Goal: Information Seeking & Learning: Check status

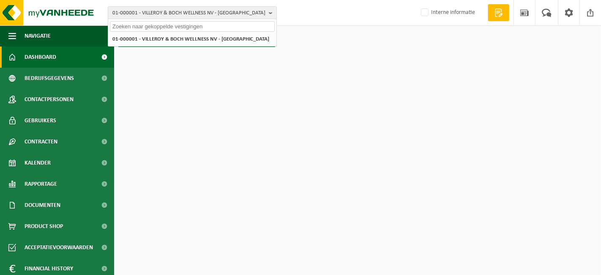
click at [303, 11] on div "01-000001 - VILLEROY & BOCH WELLNESS NV - ROESELARE 01-000001 - VILLEROY & BOCH…" at bounding box center [300, 13] width 601 height 26
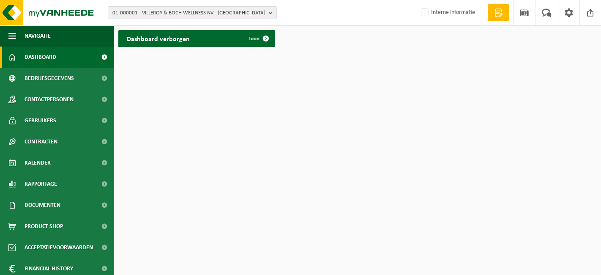
click at [414, 100] on html "01-000001 - VILLEROY & BOCH WELLNESS NV - ROESELARE 01-000001 - VILLEROY & BOCH…" at bounding box center [300, 137] width 601 height 275
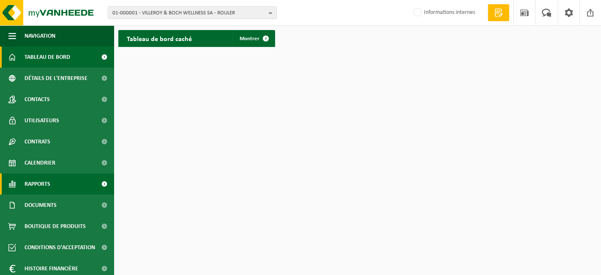
click at [38, 186] on font "Rapports" at bounding box center [38, 184] width 26 height 6
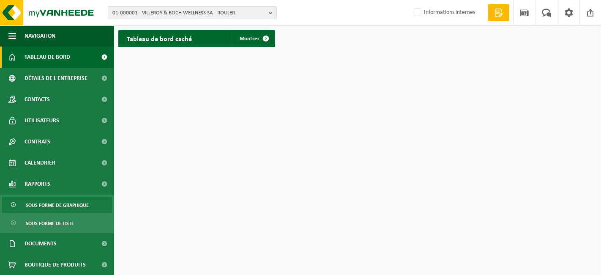
click at [41, 202] on span "Sous forme de graphique" at bounding box center [57, 205] width 63 height 16
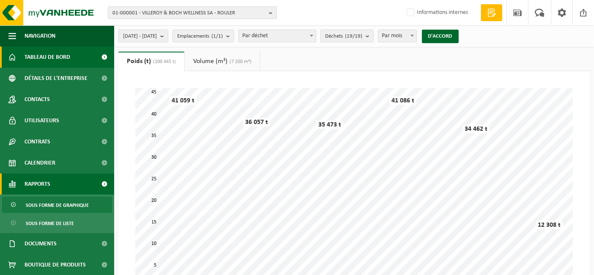
click at [57, 61] on span "Tableau de bord" at bounding box center [48, 56] width 46 height 21
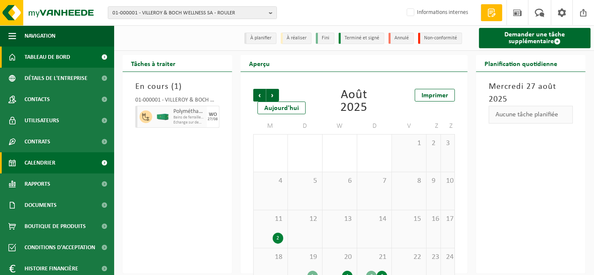
click at [60, 55] on font "Tableau de bord" at bounding box center [48, 57] width 46 height 6
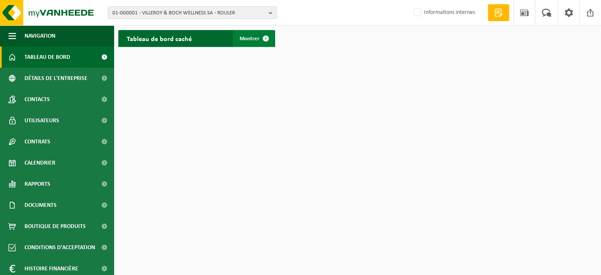
click at [255, 37] on font "Montrer" at bounding box center [250, 38] width 20 height 5
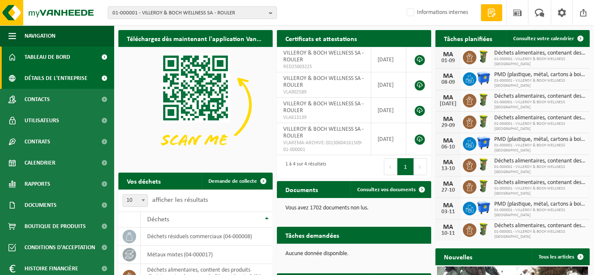
click at [37, 75] on font "Détails de l'entreprise" at bounding box center [56, 78] width 63 height 6
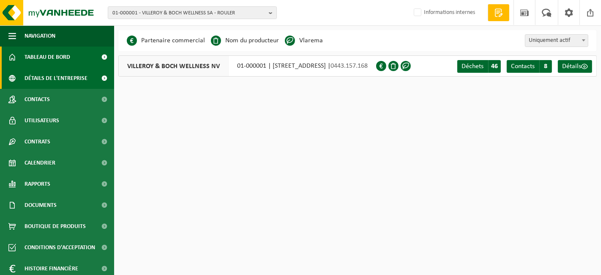
click at [37, 56] on font "Tableau de bord" at bounding box center [48, 57] width 46 height 6
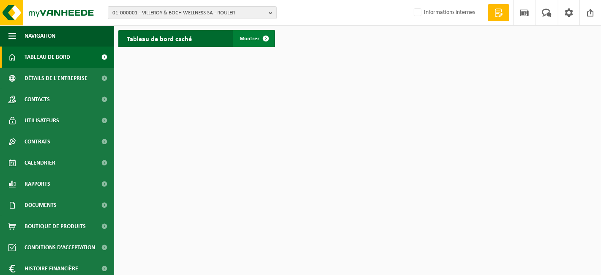
click at [259, 39] on span at bounding box center [265, 38] width 17 height 17
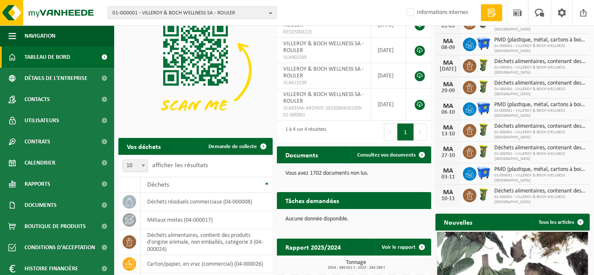
scroll to position [34, 0]
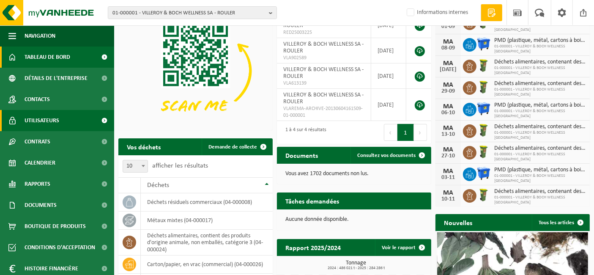
click at [37, 121] on font "Utilisateurs" at bounding box center [42, 120] width 35 height 6
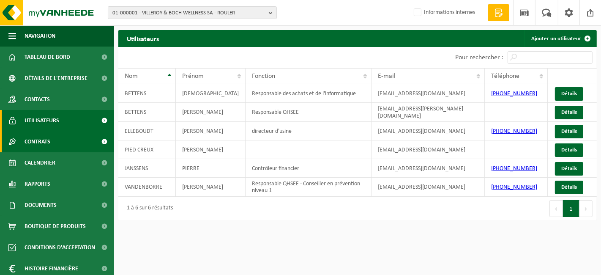
click at [36, 142] on font "Contrats" at bounding box center [38, 142] width 26 height 6
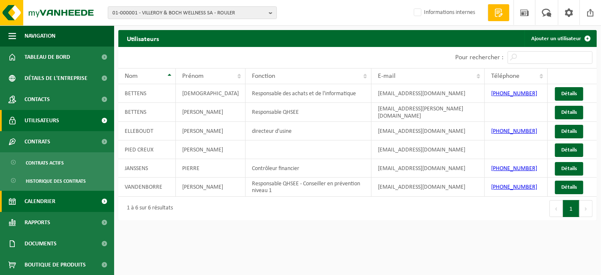
click at [39, 203] on font "Calendrier" at bounding box center [40, 201] width 31 height 6
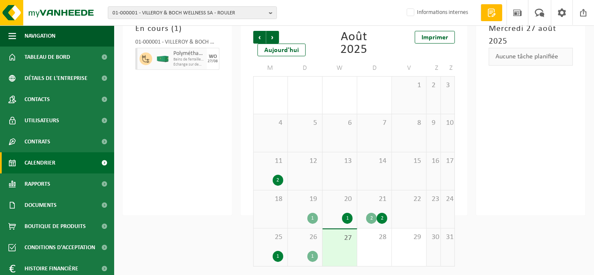
scroll to position [58, 0]
click at [278, 179] on font "2" at bounding box center [277, 179] width 3 height 5
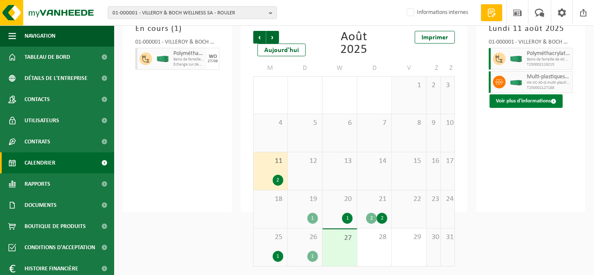
click at [512, 104] on font "Voir plus d'informations" at bounding box center [523, 100] width 55 height 5
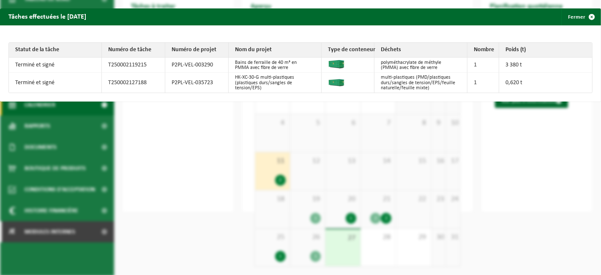
click at [514, 134] on div "Tâches effectuées le 2025-08-11 Fermer Statut de la tâche Numéro de tâche Numér…" at bounding box center [300, 137] width 601 height 275
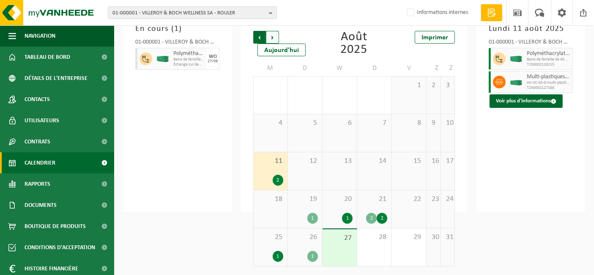
click at [270, 41] on span "Suivant" at bounding box center [272, 37] width 13 height 13
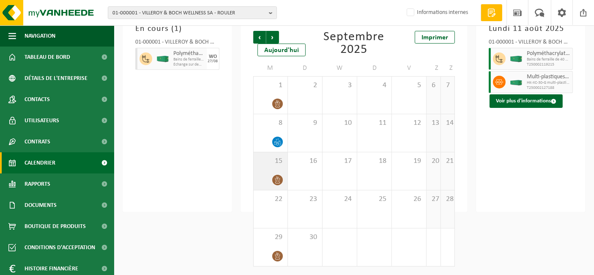
click at [268, 170] on div "15" at bounding box center [271, 171] width 34 height 38
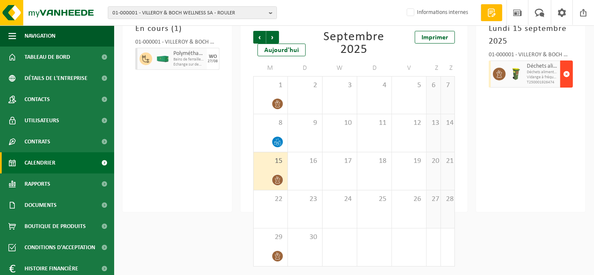
click at [568, 78] on span "button" at bounding box center [566, 73] width 7 height 17
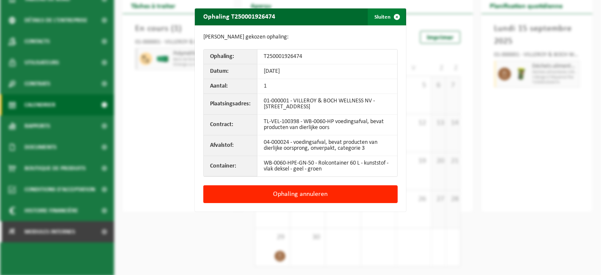
click at [390, 14] on span "button" at bounding box center [396, 16] width 17 height 17
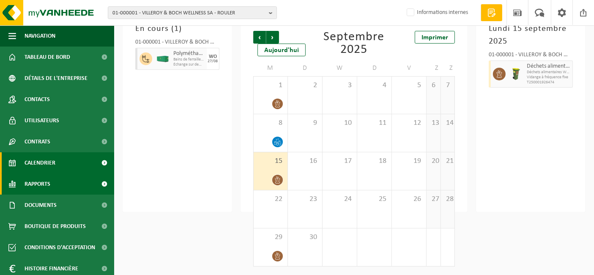
click at [42, 186] on font "Rapports" at bounding box center [38, 184] width 26 height 6
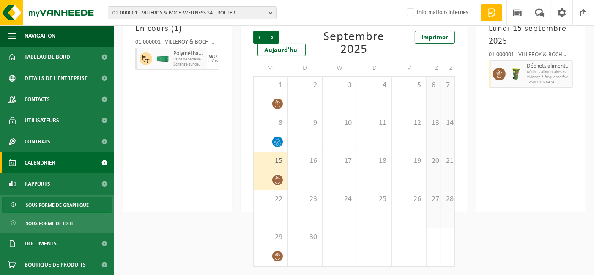
click at [39, 199] on span "Sous forme de graphique" at bounding box center [57, 205] width 63 height 16
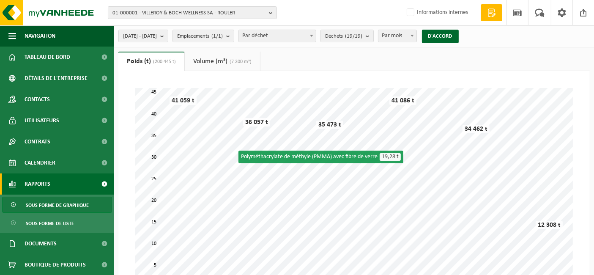
scroll to position [0, 0]
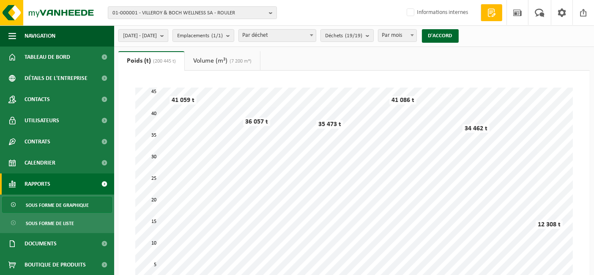
click at [168, 33] on b "submit" at bounding box center [164, 36] width 8 height 12
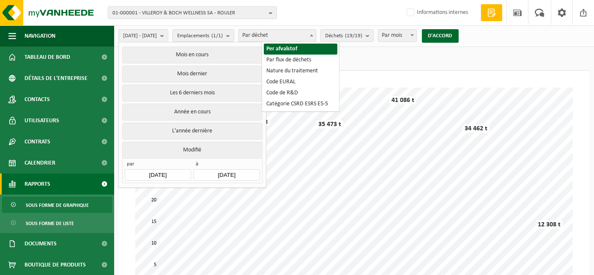
click at [268, 35] on font "Par déchet" at bounding box center [255, 35] width 26 height 6
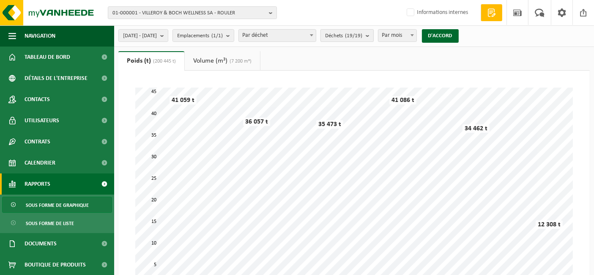
click at [362, 33] on font "(19/19)" at bounding box center [353, 35] width 17 height 5
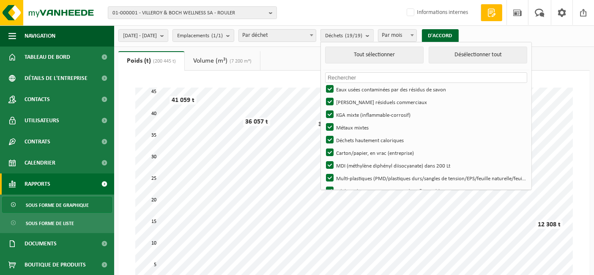
click at [505, 42] on div "Tout sélectionner Désélectionner tout Aucun matériel disponible pour la période…" at bounding box center [425, 116] width 211 height 148
click at [288, 57] on ul "Poids (t) (200 445 t) Volume (m³) (7 200 m³)" at bounding box center [353, 60] width 471 height 19
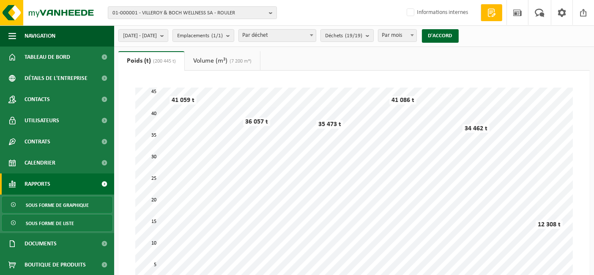
click at [26, 221] on font "Sous forme de liste" at bounding box center [50, 223] width 48 height 5
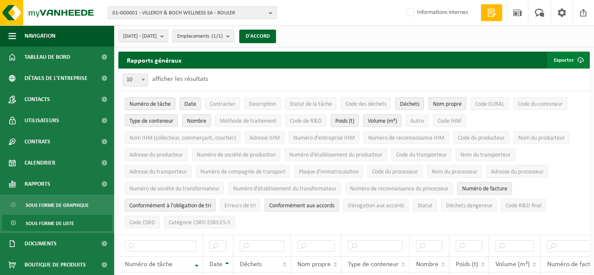
click at [573, 62] on span "submit" at bounding box center [580, 60] width 17 height 17
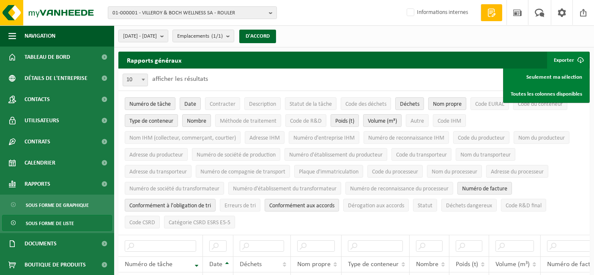
click at [408, 42] on div "[DATE] - [DATE] Mois en cours Mois dernier Les 6 derniers mois Année en cours L…" at bounding box center [354, 36] width 480 height 22
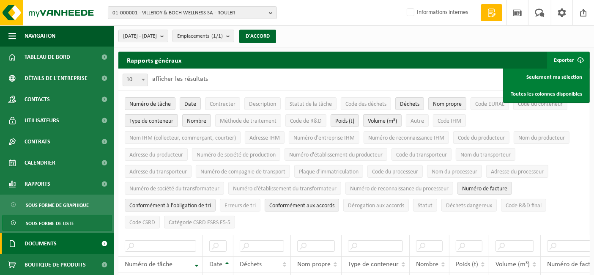
click at [38, 240] on font "Documents" at bounding box center [41, 243] width 32 height 6
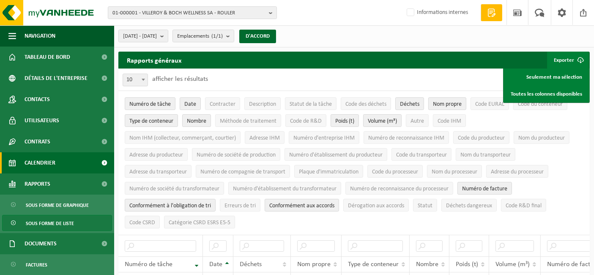
scroll to position [102, 0]
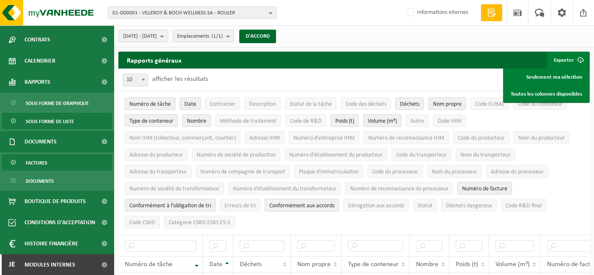
click at [45, 157] on span "Factures" at bounding box center [37, 163] width 22 height 16
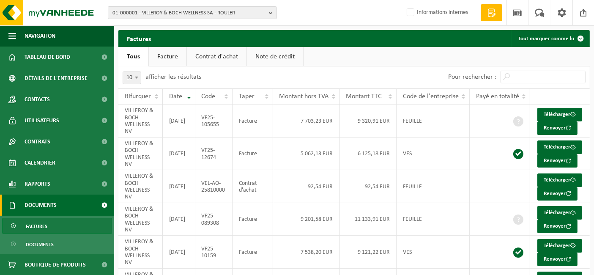
click at [43, 208] on font "Documents" at bounding box center [41, 205] width 32 height 6
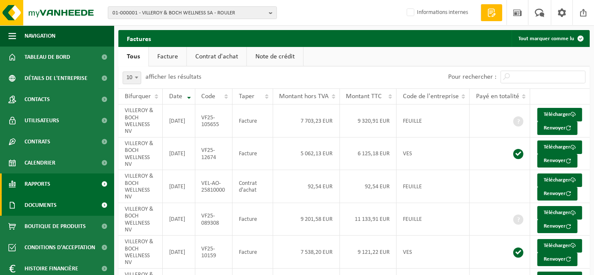
click at [49, 184] on font "Rapports" at bounding box center [38, 184] width 26 height 6
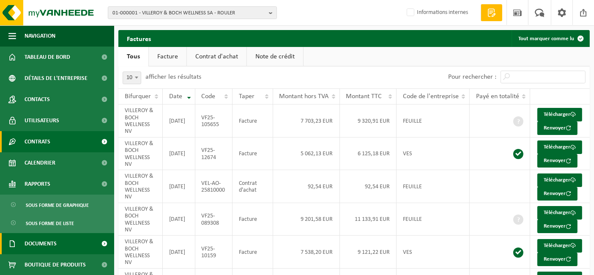
click at [52, 147] on link "Contrats" at bounding box center [57, 141] width 114 height 21
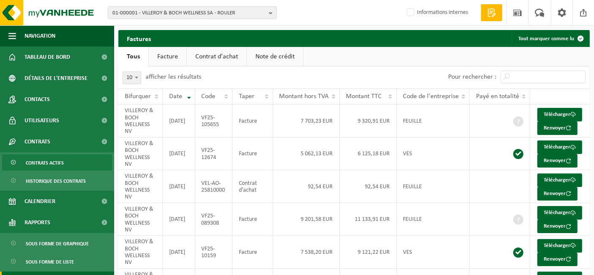
click at [47, 163] on font "Contrats actifs" at bounding box center [45, 163] width 38 height 5
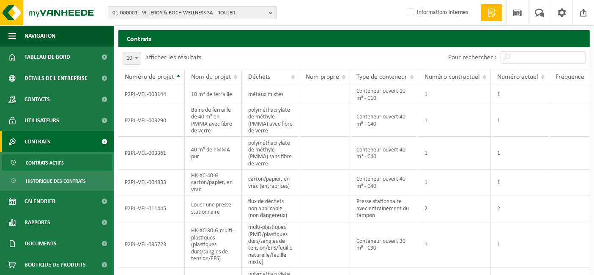
click at [205, 13] on font "01-000001 - VILLEROY & BOCH WELLNESS SA - ROULER" at bounding box center [173, 12] width 123 height 5
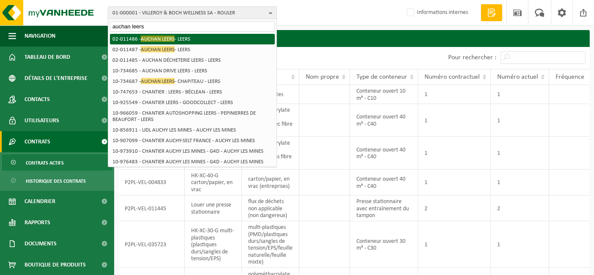
type input "auchan leers"
click at [187, 37] on font "- LEERS" at bounding box center [183, 38] width 16 height 5
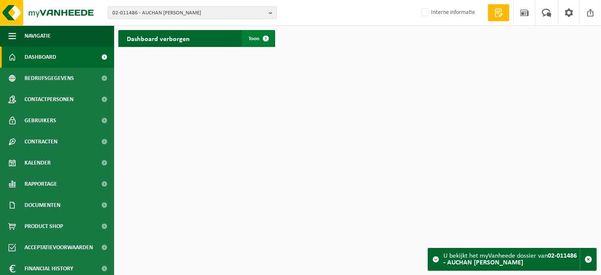
click at [252, 36] on span "Toon" at bounding box center [253, 38] width 11 height 5
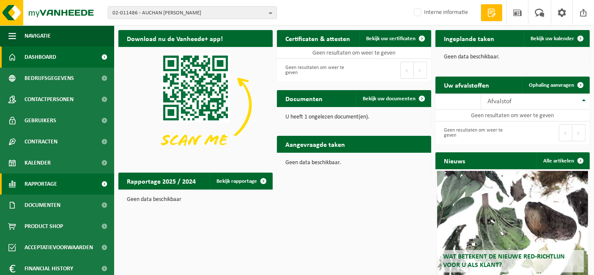
click at [51, 179] on span "Rapportage" at bounding box center [41, 183] width 33 height 21
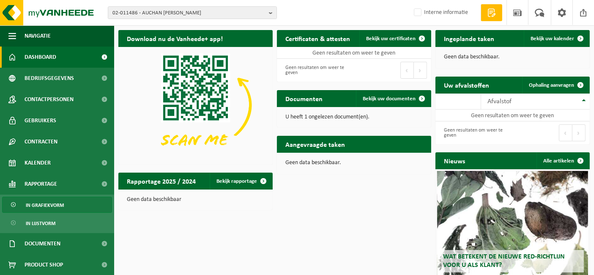
click at [51, 203] on span "In grafiekvorm" at bounding box center [45, 205] width 38 height 16
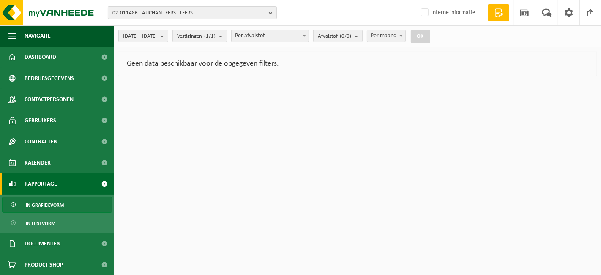
click at [193, 13] on span "02-011486 - AUCHAN LEERS - LEERS" at bounding box center [188, 13] width 153 height 13
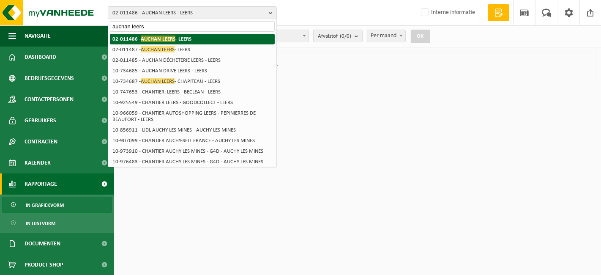
type input "auchan leers"
click at [187, 43] on li "02-011486 - AUCHAN LEERS - LEERS" at bounding box center [192, 39] width 165 height 11
click at [186, 42] on li "02-011486 - AUCHAN LEERS - LEERS" at bounding box center [192, 39] width 165 height 11
click at [188, 38] on li "02-011486 - AUCHAN LEERS - LEERS" at bounding box center [192, 39] width 165 height 11
click at [188, 41] on li "02-011486 - AUCHAN LEERS - LEERS" at bounding box center [192, 39] width 165 height 11
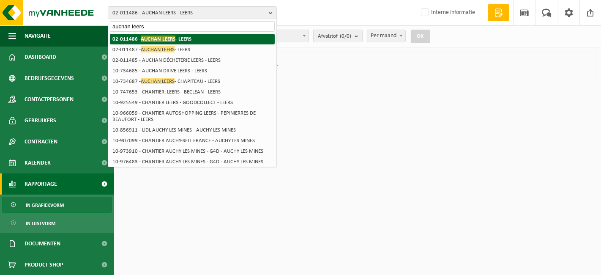
click at [168, 41] on span "AUCHAN LEERS" at bounding box center [158, 38] width 35 height 6
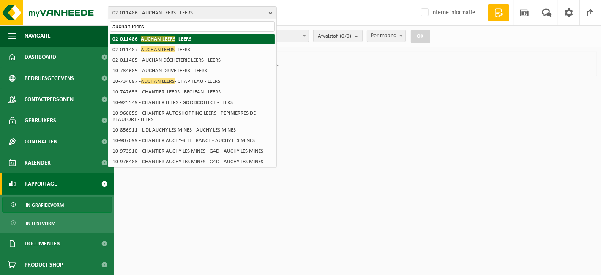
click at [168, 41] on span "AUCHAN LEERS" at bounding box center [158, 38] width 35 height 6
click at [170, 37] on span "AUCHAN LEERS" at bounding box center [158, 38] width 35 height 6
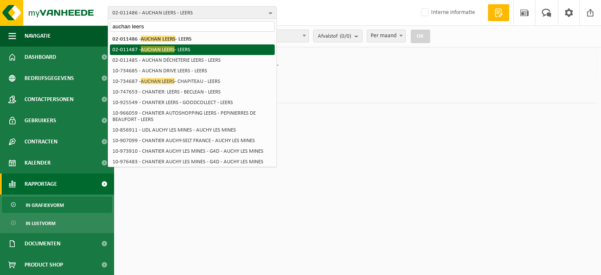
click at [171, 51] on span "AUCHAN LEERS" at bounding box center [158, 49] width 34 height 6
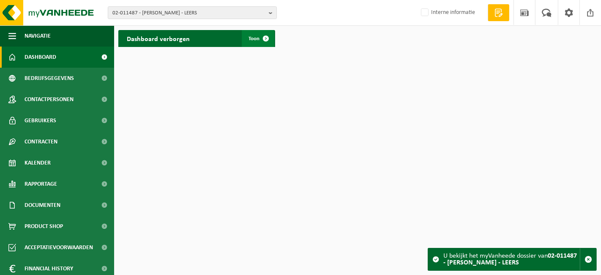
click at [256, 39] on span "Toon" at bounding box center [253, 38] width 11 height 5
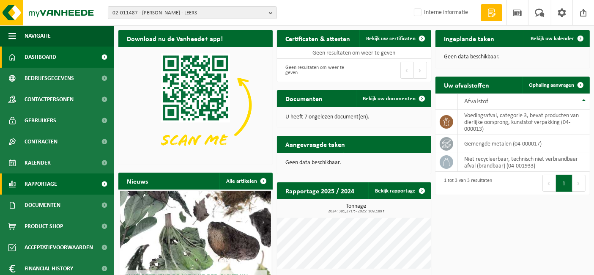
click at [72, 181] on link "Rapportage" at bounding box center [57, 183] width 114 height 21
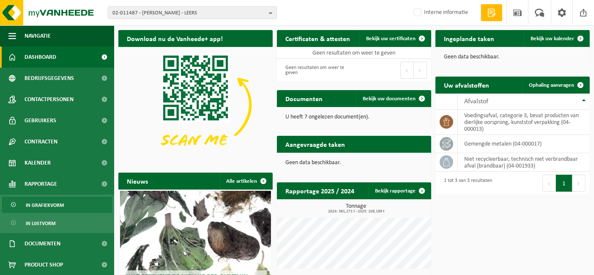
click at [59, 205] on span "In grafiekvorm" at bounding box center [45, 205] width 38 height 16
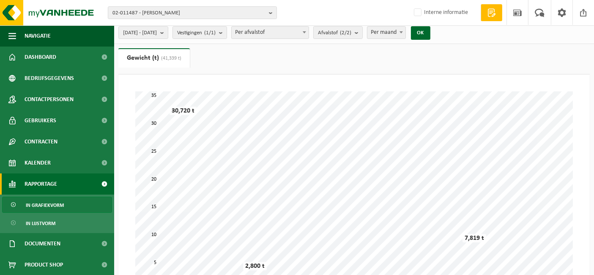
scroll to position [3, 0]
click at [168, 36] on b "submit" at bounding box center [164, 33] width 8 height 12
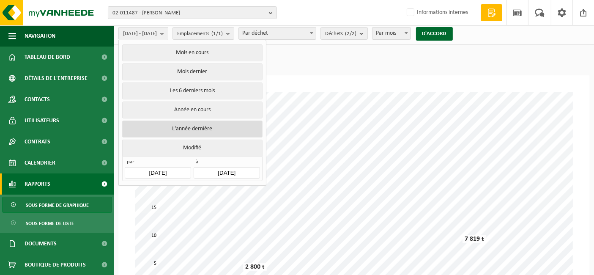
click at [210, 126] on font "L'année dernière" at bounding box center [192, 129] width 40 height 6
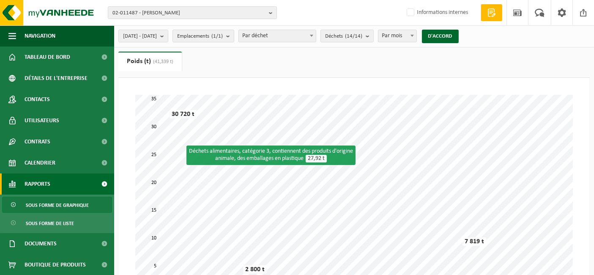
scroll to position [0, 0]
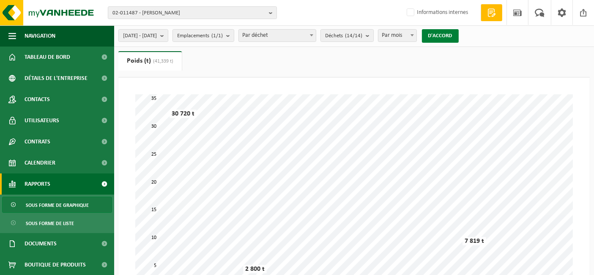
click at [452, 35] on font "D'ACCORD" at bounding box center [440, 35] width 24 height 5
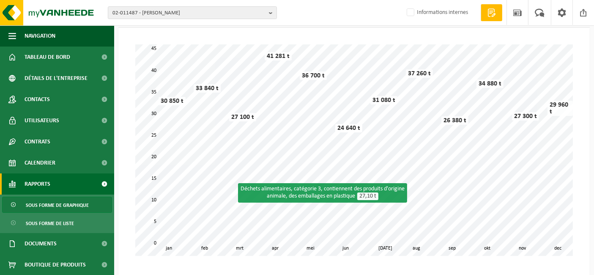
scroll to position [52, 0]
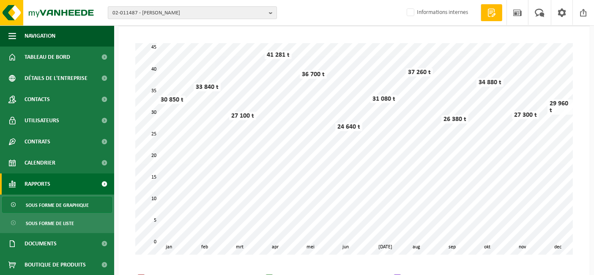
click at [160, 10] on font "02-011487 - [PERSON_NAME]" at bounding box center [146, 12] width 68 height 5
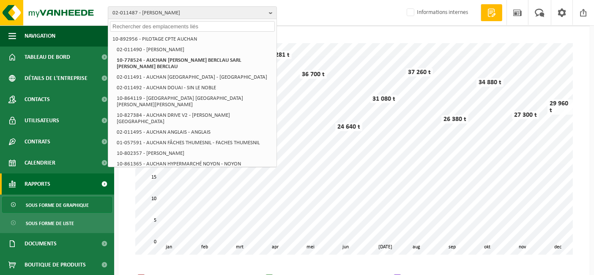
click at [329, 17] on div "02-011487 - AUCHAN [PERSON_NAME] 10-892956 - PILOTAGE CPTE AUCHAN 02-011490 - […" at bounding box center [297, 13] width 594 height 26
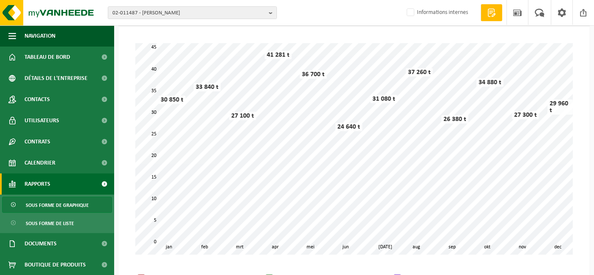
click at [329, 17] on div "02-011487 - AUCHAN [PERSON_NAME] 10-892956 - PILOTAGE CPTE AUCHAN 02-011490 - […" at bounding box center [297, 13] width 594 height 26
